Goal: Task Accomplishment & Management: Manage account settings

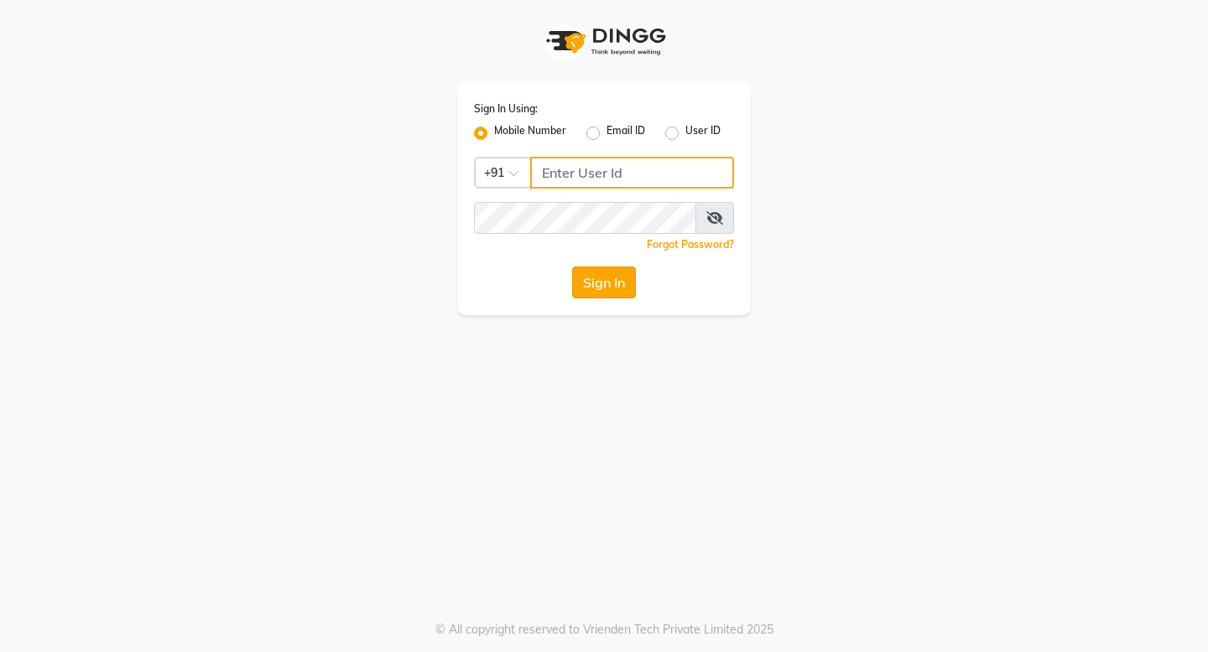
type input "9728722000"
click at [579, 288] on button "Sign In" at bounding box center [604, 283] width 64 height 32
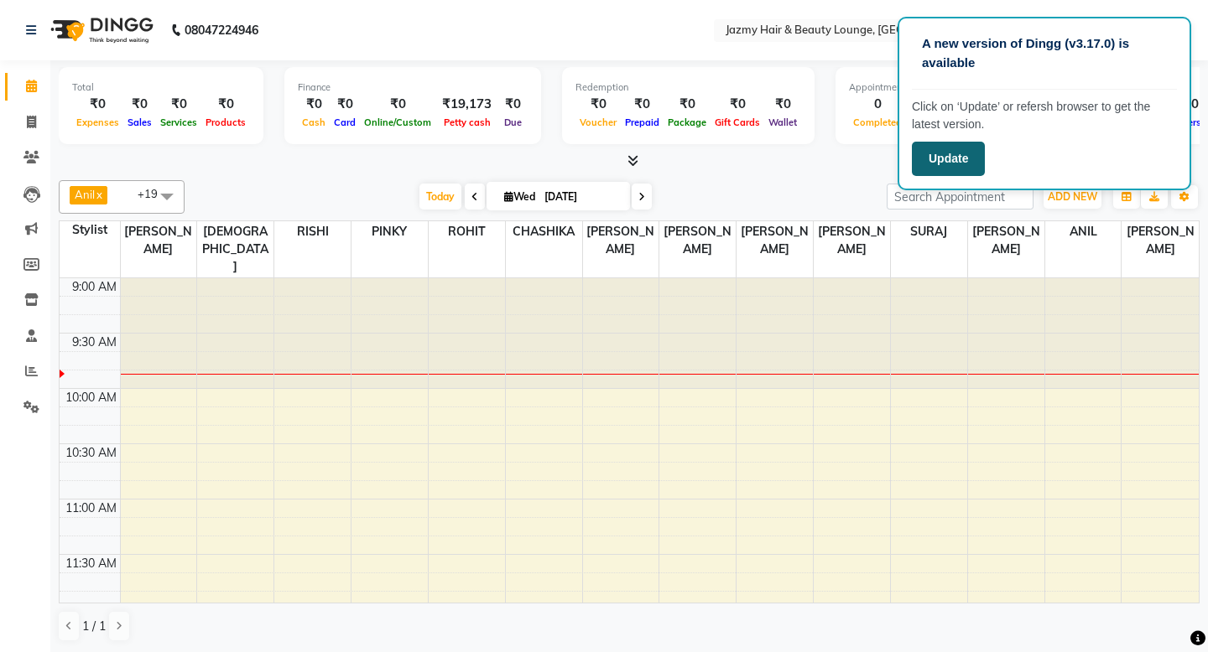
click at [968, 161] on button "Update" at bounding box center [948, 159] width 73 height 34
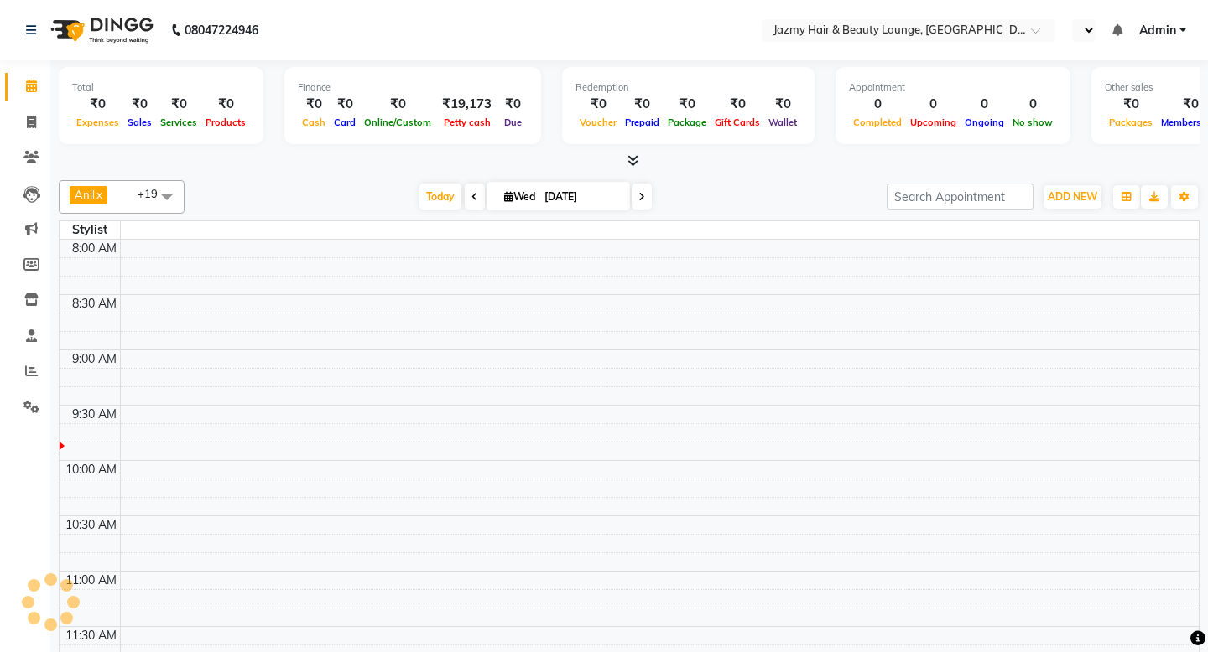
select select "en"
